Goal: Entertainment & Leisure: Consume media (video, audio)

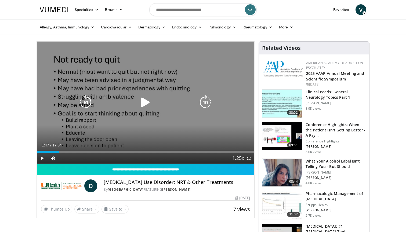
click at [143, 101] on icon "Video Player" at bounding box center [145, 102] width 15 height 15
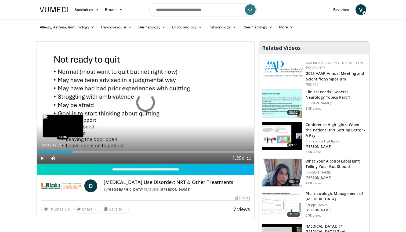
drag, startPoint x: 72, startPoint y: 150, endPoint x: 62, endPoint y: 150, distance: 10.7
click at [62, 150] on div "Loaded : 95.99% 02:07 02:06" at bounding box center [145, 150] width 217 height 5
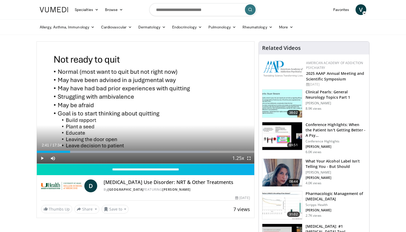
drag, startPoint x: 67, startPoint y: 151, endPoint x: 33, endPoint y: 150, distance: 33.6
click at [41, 158] on span "Video Player" at bounding box center [42, 158] width 11 height 11
drag, startPoint x: 70, startPoint y: 150, endPoint x: 47, endPoint y: 152, distance: 22.6
click at [47, 152] on div "Loaded : 79.68% 02:41 02:34" at bounding box center [145, 150] width 217 height 5
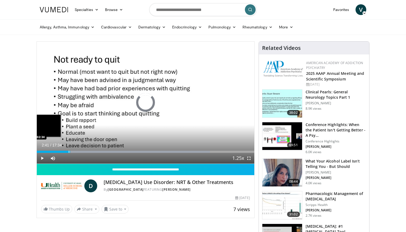
drag, startPoint x: 70, startPoint y: 151, endPoint x: 39, endPoint y: 151, distance: 30.1
click at [39, 151] on div "02:41" at bounding box center [53, 152] width 33 height 2
click at [40, 151] on div "02:41" at bounding box center [53, 152] width 33 height 2
drag, startPoint x: 69, startPoint y: 152, endPoint x: 35, endPoint y: 151, distance: 34.4
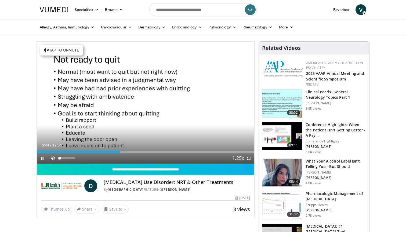
click at [52, 158] on span "Video Player" at bounding box center [53, 158] width 11 height 11
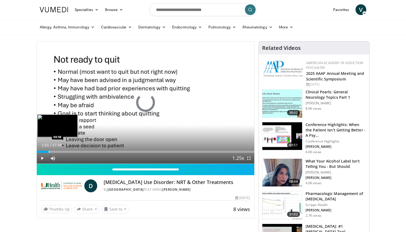
drag, startPoint x: 120, startPoint y: 151, endPoint x: 47, endPoint y: 152, distance: 73.6
click at [49, 152] on div "Progress Bar" at bounding box center [49, 152] width 1 height 2
drag, startPoint x: 46, startPoint y: 152, endPoint x: 40, endPoint y: 152, distance: 5.9
click at [40, 152] on div "Loaded : 0.00% 00:18 00:18" at bounding box center [145, 152] width 217 height 2
drag, startPoint x: 72, startPoint y: 150, endPoint x: 63, endPoint y: 150, distance: 8.6
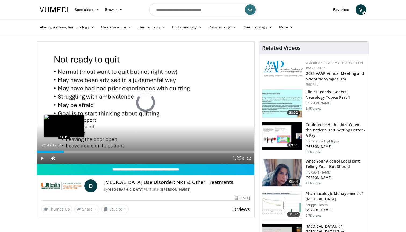
click at [63, 150] on div "Loaded : 0.00% 02:11 02:11" at bounding box center [145, 150] width 217 height 5
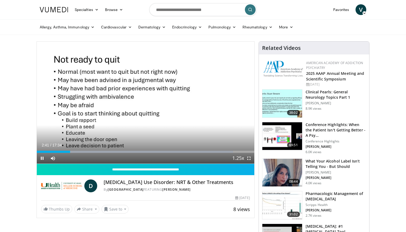
click at [43, 155] on span "Video Player" at bounding box center [42, 158] width 11 height 11
click at [51, 152] on div "Progress Bar" at bounding box center [51, 152] width 1 height 2
click at [42, 158] on span "Video Player" at bounding box center [42, 158] width 11 height 11
